Goal: Task Accomplishment & Management: Use online tool/utility

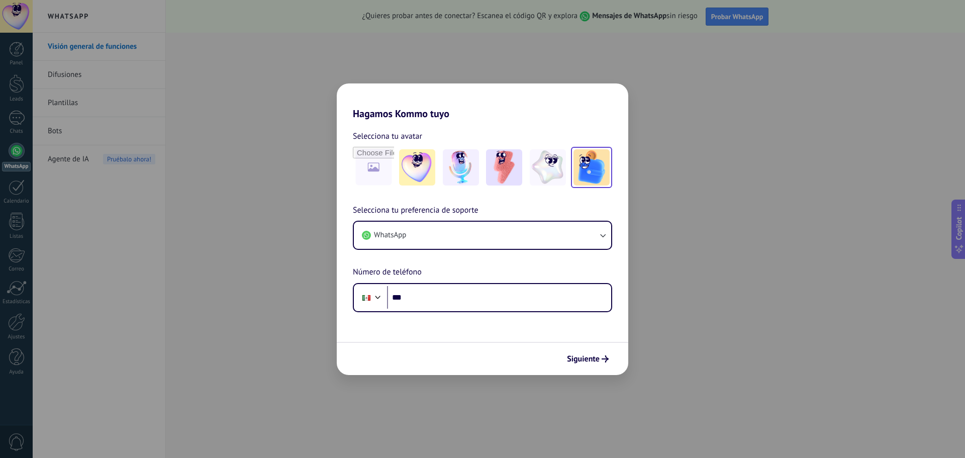
click at [589, 179] on img at bounding box center [592, 167] width 36 height 36
click at [598, 237] on icon "button" at bounding box center [603, 235] width 10 height 10
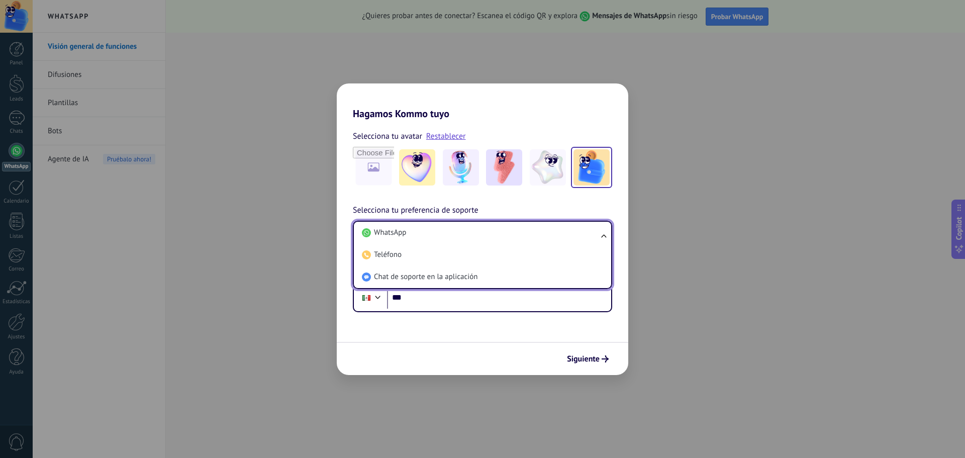
click at [598, 237] on ul "WhatsApp Teléfono Chat de soporte en la aplicación" at bounding box center [482, 255] width 259 height 68
click at [598, 236] on ul "WhatsApp Teléfono Chat de soporte en la aplicación" at bounding box center [482, 255] width 259 height 68
click at [422, 235] on li "WhatsApp" at bounding box center [480, 233] width 245 height 22
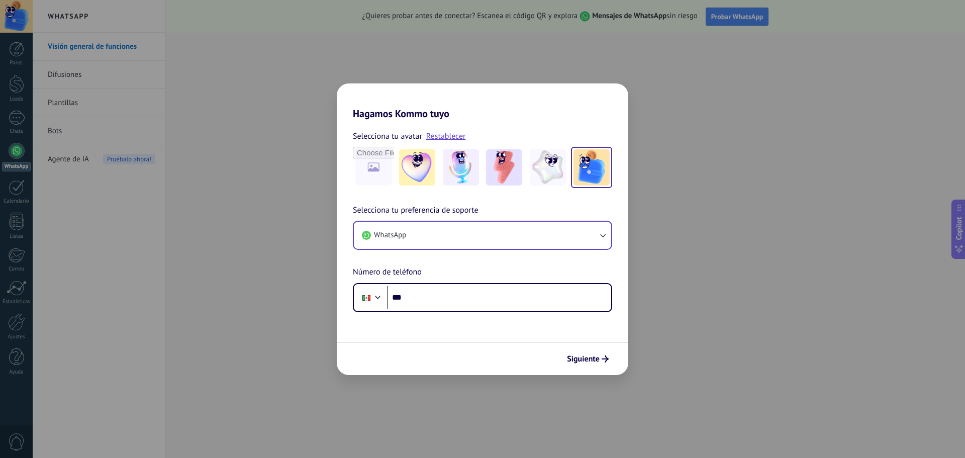
click at [485, 274] on div "Selecciona tu preferencia de soporte WhatsApp Número de teléfono Phone ***" at bounding box center [483, 258] width 292 height 108
click at [449, 300] on input "***" at bounding box center [499, 297] width 224 height 23
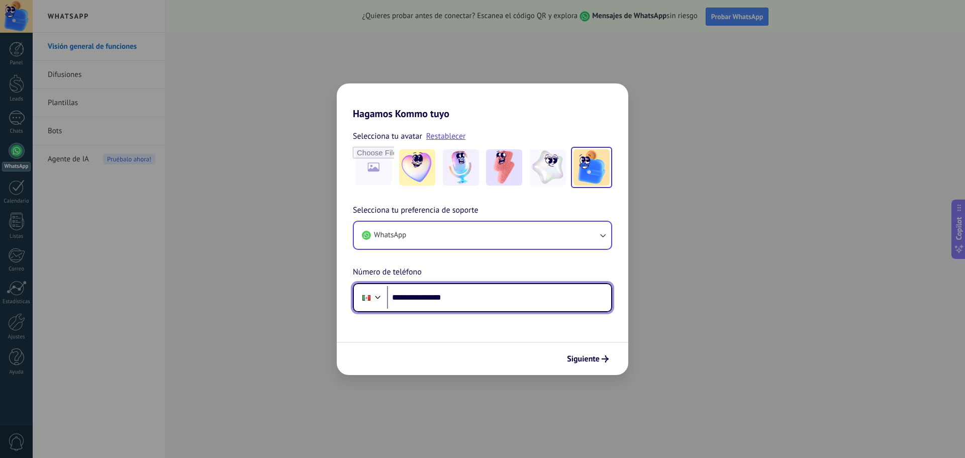
type input "**********"
click at [507, 345] on div "Siguiente" at bounding box center [483, 358] width 292 height 33
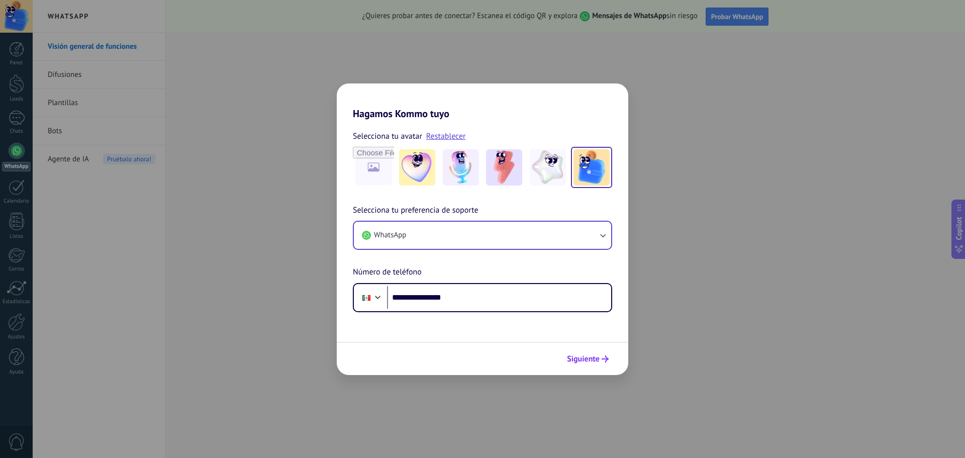
click at [583, 362] on span "Siguiente" at bounding box center [583, 358] width 33 height 7
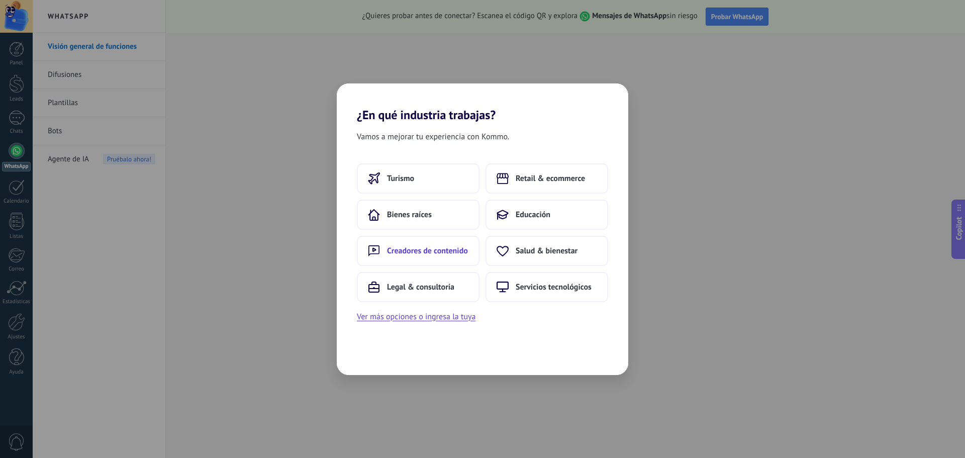
click at [417, 246] on span "Creadores de contenido" at bounding box center [427, 251] width 81 height 10
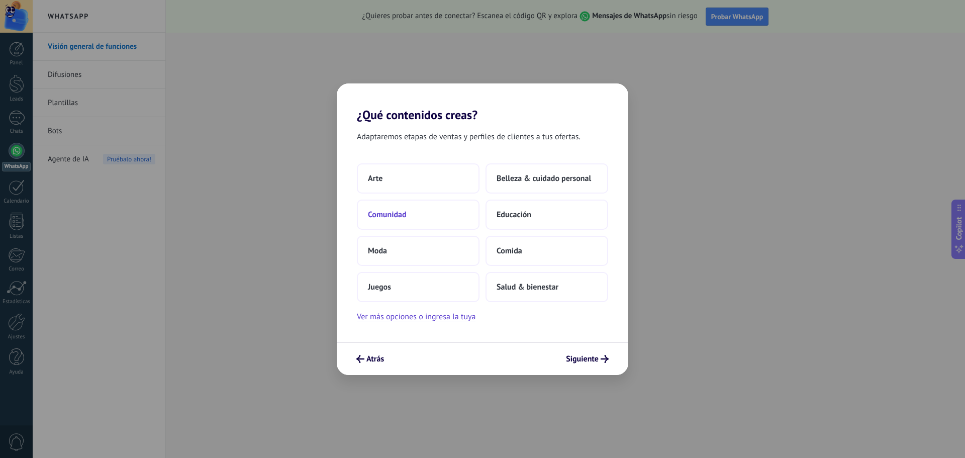
click at [401, 217] on span "Comunidad" at bounding box center [387, 215] width 39 height 10
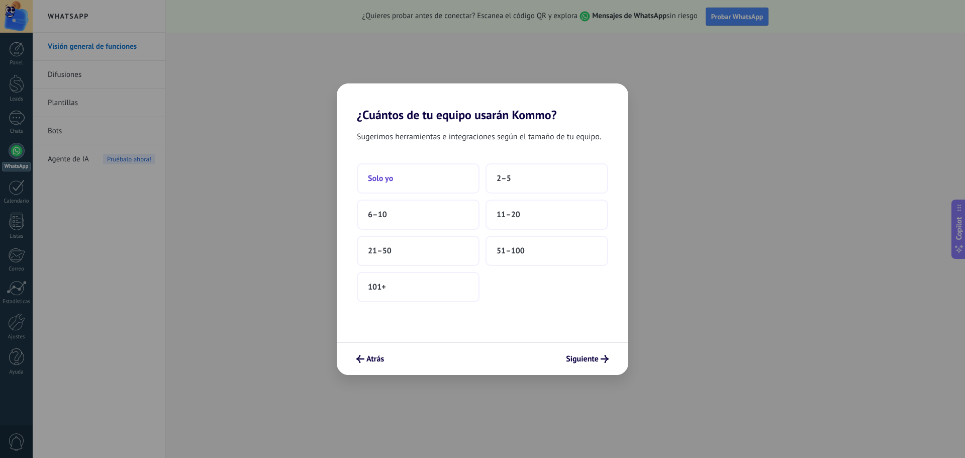
click at [432, 186] on button "Solo yo" at bounding box center [418, 178] width 123 height 30
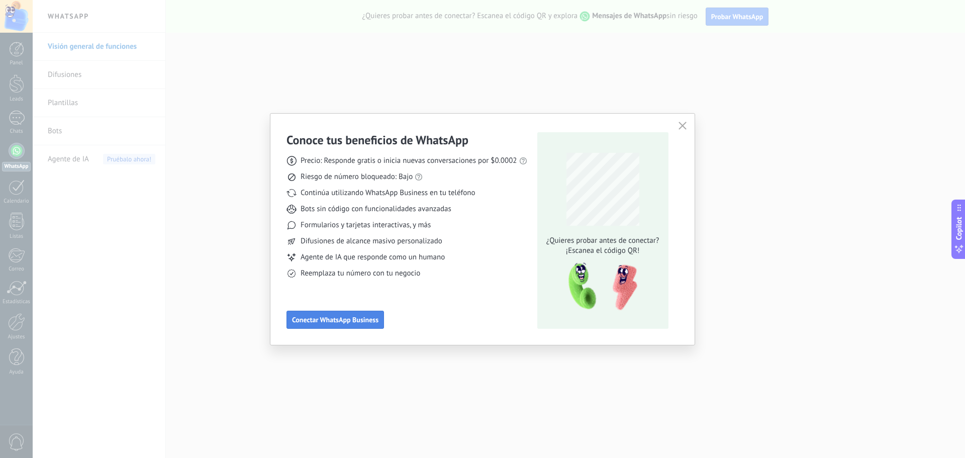
click at [350, 320] on span "Conectar WhatsApp Business" at bounding box center [335, 319] width 86 height 7
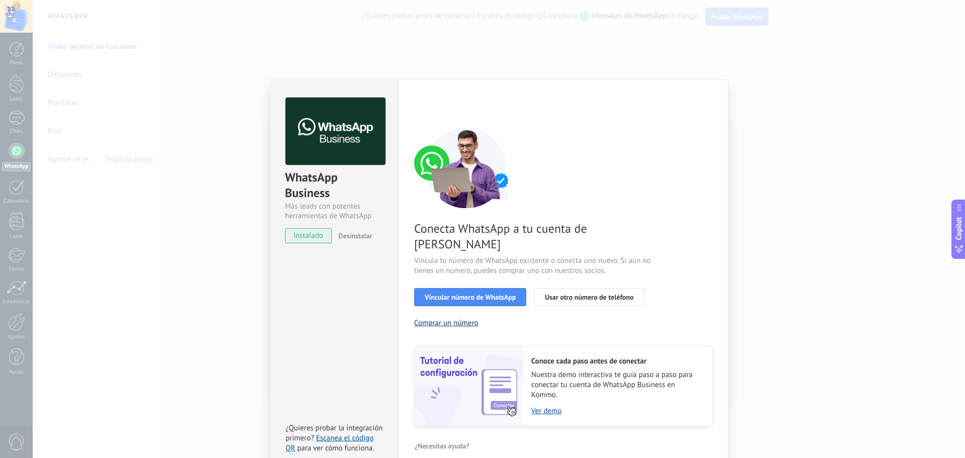
click at [457, 318] on button "Comprar un número" at bounding box center [446, 323] width 64 height 10
click at [548, 406] on link "Ver demo" at bounding box center [616, 411] width 171 height 10
